Goal: Transaction & Acquisition: Purchase product/service

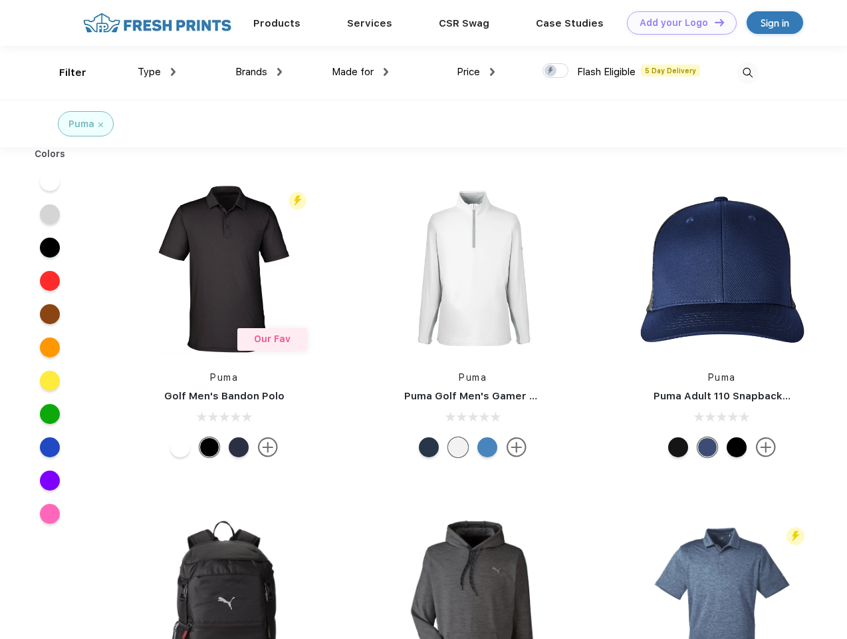
click at [677, 23] on link "Add your Logo Design Tool" at bounding box center [682, 22] width 110 height 23
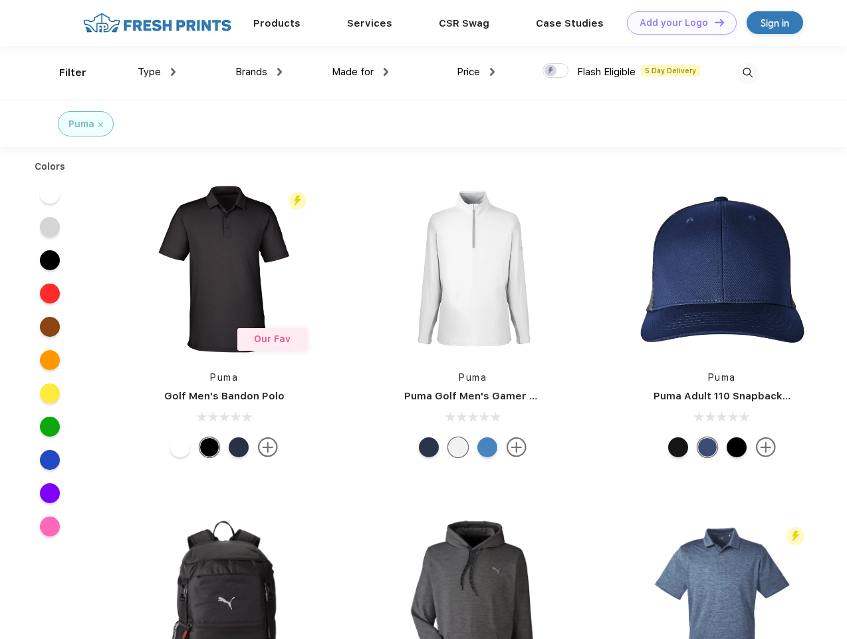
click at [0, 0] on div "Design Tool" at bounding box center [0, 0] width 0 height 0
click at [714, 22] on link "Add your Logo Design Tool" at bounding box center [682, 22] width 110 height 23
click at [64, 72] on div "Filter" at bounding box center [72, 72] width 27 height 15
click at [157, 72] on span "Type" at bounding box center [149, 72] width 23 height 12
click at [259, 72] on span "Brands" at bounding box center [251, 72] width 32 height 12
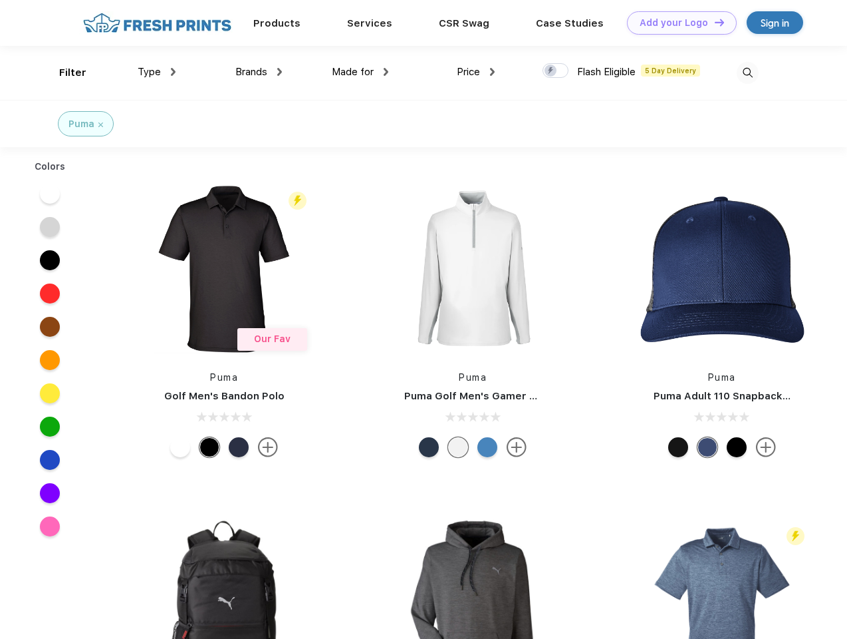
click at [360, 72] on span "Made for" at bounding box center [353, 72] width 42 height 12
click at [476, 72] on span "Price" at bounding box center [468, 72] width 23 height 12
click at [556, 71] on div at bounding box center [556, 70] width 26 height 15
click at [551, 71] on input "checkbox" at bounding box center [547, 67] width 9 height 9
click at [748, 72] on img at bounding box center [748, 73] width 22 height 22
